Goal: Obtain resource: Download file/media

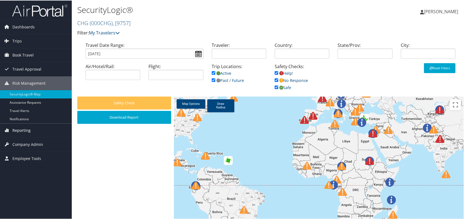
drag, startPoint x: 14, startPoint y: 127, endPoint x: 18, endPoint y: 130, distance: 4.9
click at [14, 127] on span "Reporting" at bounding box center [21, 130] width 18 height 14
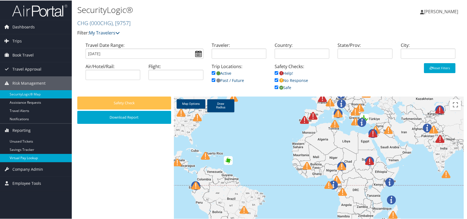
click at [30, 158] on link "Virtual Pay Lookup" at bounding box center [36, 157] width 72 height 8
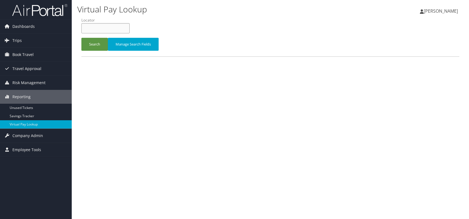
paste input "DVRSTV"
click at [92, 27] on input "DVRSTV" at bounding box center [105, 28] width 48 height 10
type input "DVRSTV"
click at [97, 41] on button "Search" at bounding box center [94, 44] width 26 height 13
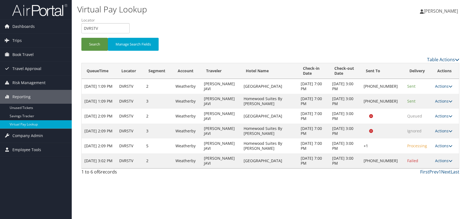
click at [387, 184] on div "Virtual Pay Lookup Romina Kwock Romina Kwock My Settings Travel Agency Contacts…" at bounding box center [270, 109] width 397 height 219
click at [443, 145] on link "Actions" at bounding box center [443, 145] width 17 height 5
click at [416, 162] on link "Logs" at bounding box center [425, 162] width 47 height 9
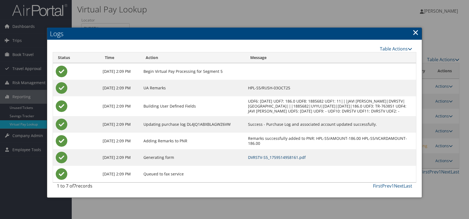
click at [304, 160] on link "DVRSTV-S5_1759514958161.pdf" at bounding box center [277, 157] width 58 height 5
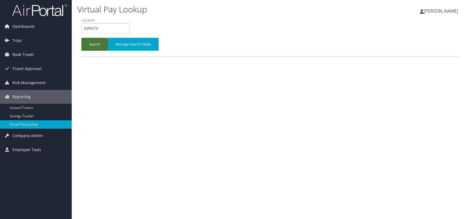
click at [96, 40] on button "Search" at bounding box center [94, 44] width 26 height 13
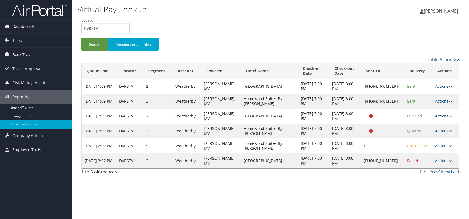
click at [446, 130] on link "Actions" at bounding box center [443, 130] width 17 height 5
click at [439, 148] on link "Logs" at bounding box center [432, 147] width 35 height 9
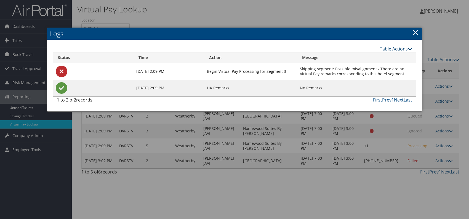
drag, startPoint x: 415, startPoint y: 33, endPoint x: 407, endPoint y: 48, distance: 17.2
click at [415, 33] on link "×" at bounding box center [415, 32] width 6 height 11
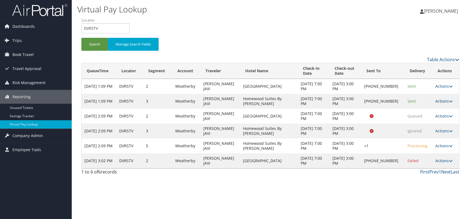
click at [443, 100] on link "Actions" at bounding box center [443, 100] width 17 height 5
click at [427, 119] on link "Logs" at bounding box center [426, 118] width 47 height 9
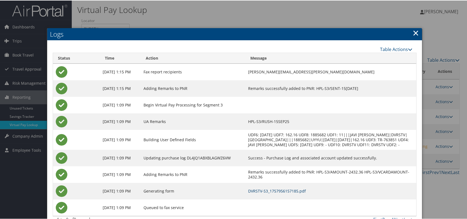
click at [295, 193] on link "DVRSTV-S3_1757956157185.pdf" at bounding box center [277, 190] width 58 height 5
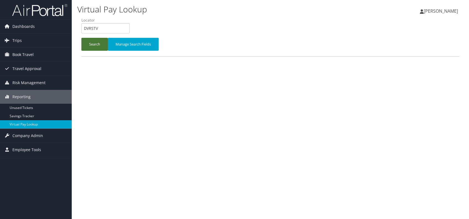
click at [92, 42] on button "Search" at bounding box center [94, 44] width 26 height 13
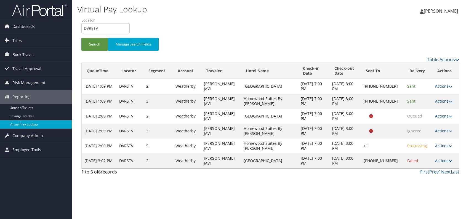
click at [446, 146] on link "Actions" at bounding box center [443, 145] width 17 height 5
click at [423, 162] on link "Logs" at bounding box center [425, 162] width 47 height 9
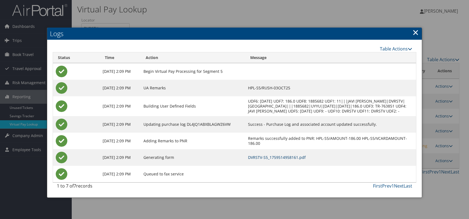
click at [291, 160] on link "DVRSTV-S5_1759514958161.pdf" at bounding box center [277, 157] width 58 height 5
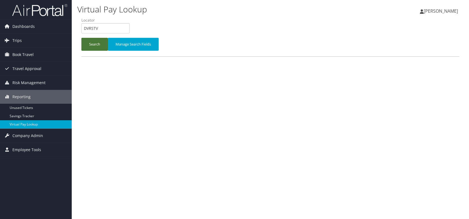
click at [97, 45] on button "Search" at bounding box center [94, 44] width 26 height 13
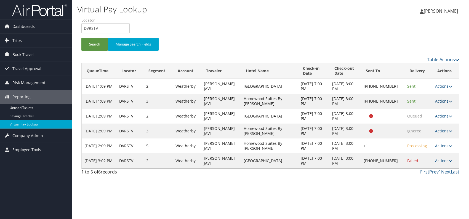
click at [445, 100] on link "Actions" at bounding box center [443, 100] width 17 height 5
click at [415, 118] on link "Logs" at bounding box center [425, 118] width 47 height 9
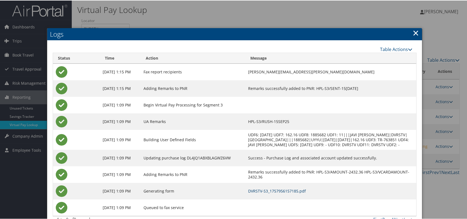
click at [306, 193] on link "DVRSTV-S3_1757956157185.pdf" at bounding box center [277, 190] width 58 height 5
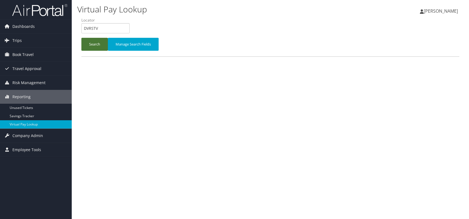
click at [92, 40] on button "Search" at bounding box center [94, 44] width 26 height 13
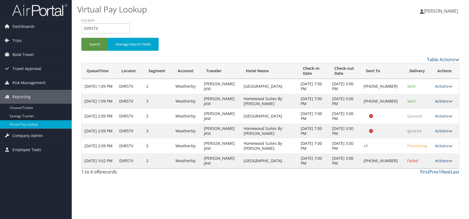
click at [445, 100] on link "Actions" at bounding box center [443, 100] width 17 height 5
click at [423, 117] on link "Logs" at bounding box center [425, 118] width 47 height 9
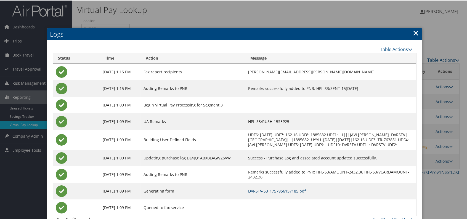
click at [306, 193] on link "DVRSTV-S3_1757956157185.pdf" at bounding box center [277, 190] width 58 height 5
